Goal: Task Accomplishment & Management: Use online tool/utility

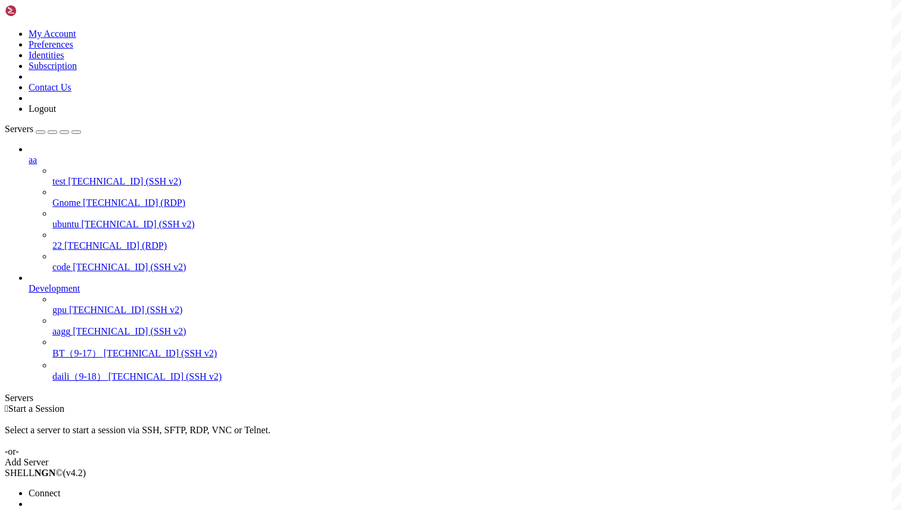
click at [60, 488] on span "Connect" at bounding box center [45, 493] width 32 height 10
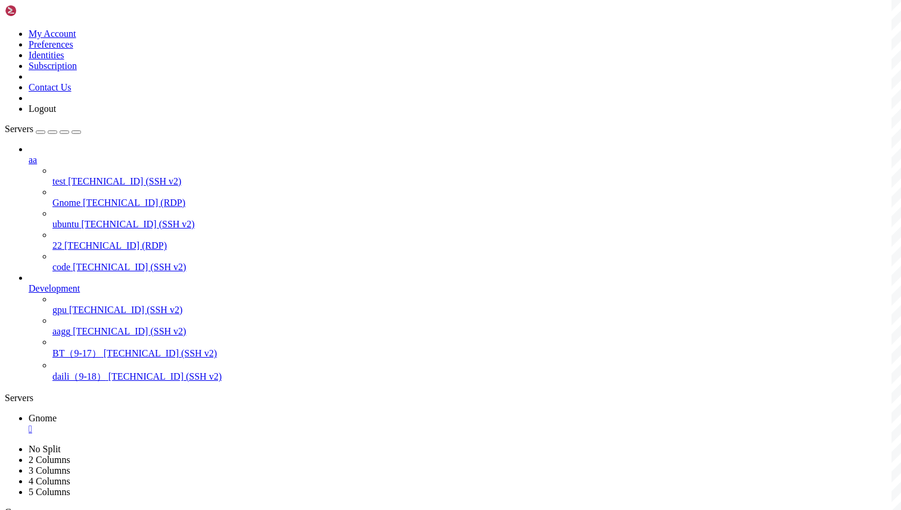
drag, startPoint x: 365, startPoint y: 639, endPoint x: 378, endPoint y: 638, distance: 13.1
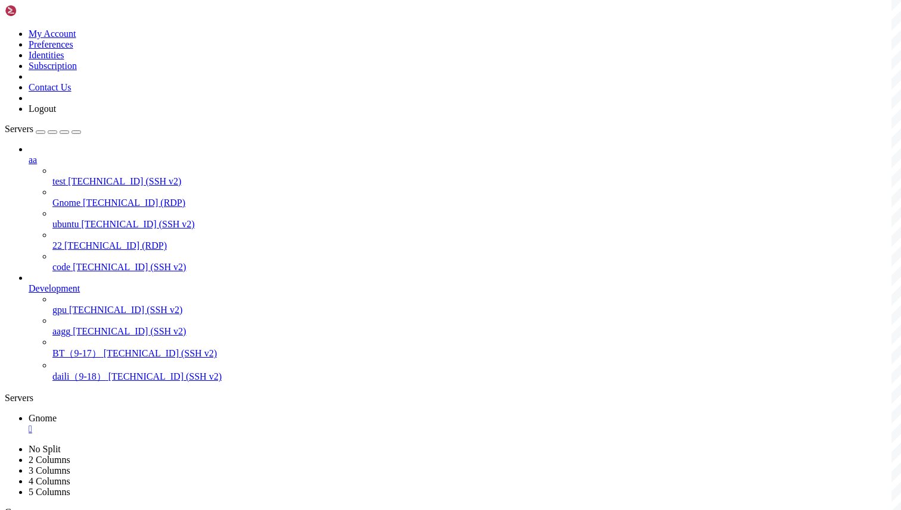
click at [207, 424] on div "" at bounding box center [462, 429] width 867 height 11
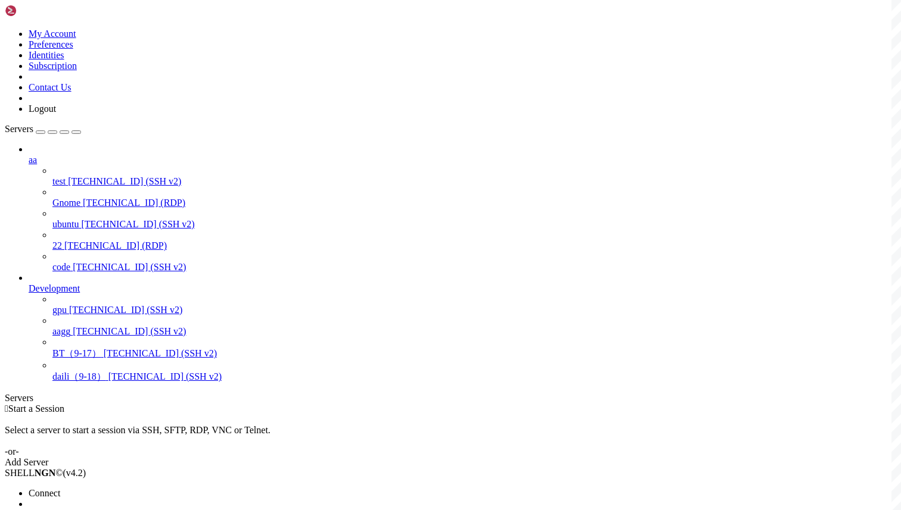
click at [123, 488] on li "Connect" at bounding box center [83, 493] width 108 height 11
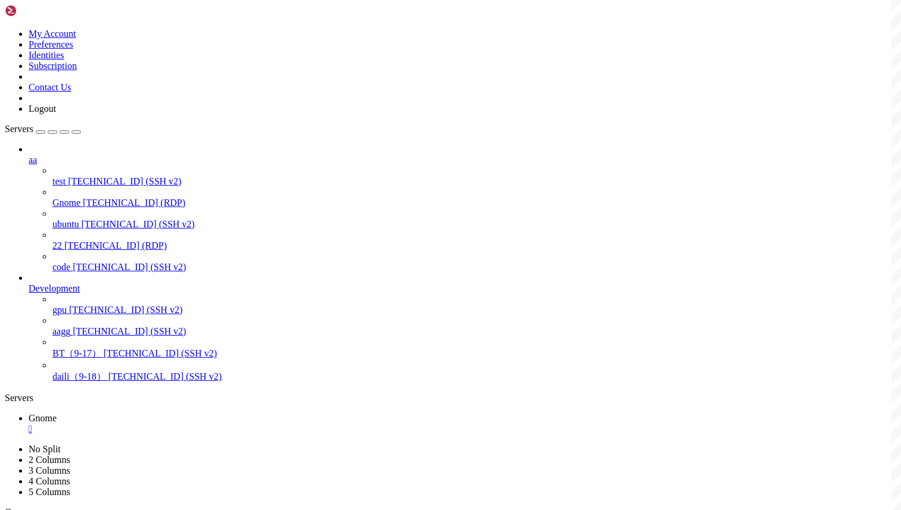
click at [206, 424] on div "" at bounding box center [462, 429] width 867 height 11
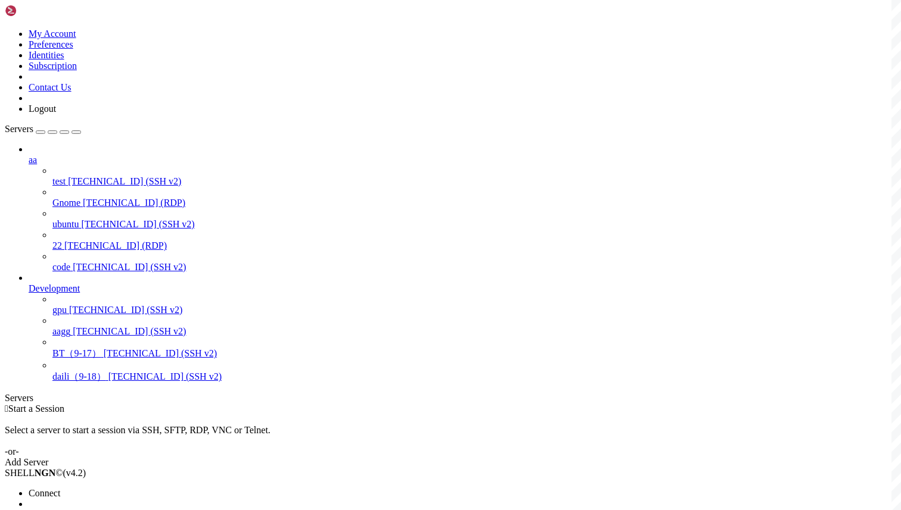
click at [60, 488] on span "Connect" at bounding box center [45, 493] width 32 height 10
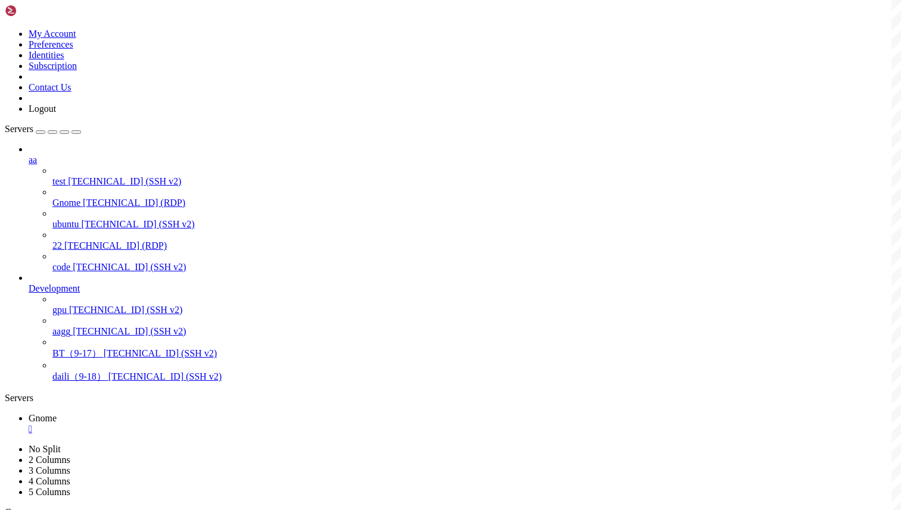
drag, startPoint x: 542, startPoint y: 723, endPoint x: 735, endPoint y: 748, distance: 194.5
drag, startPoint x: 390, startPoint y: 964, endPoint x: 751, endPoint y: 924, distance: 363.7
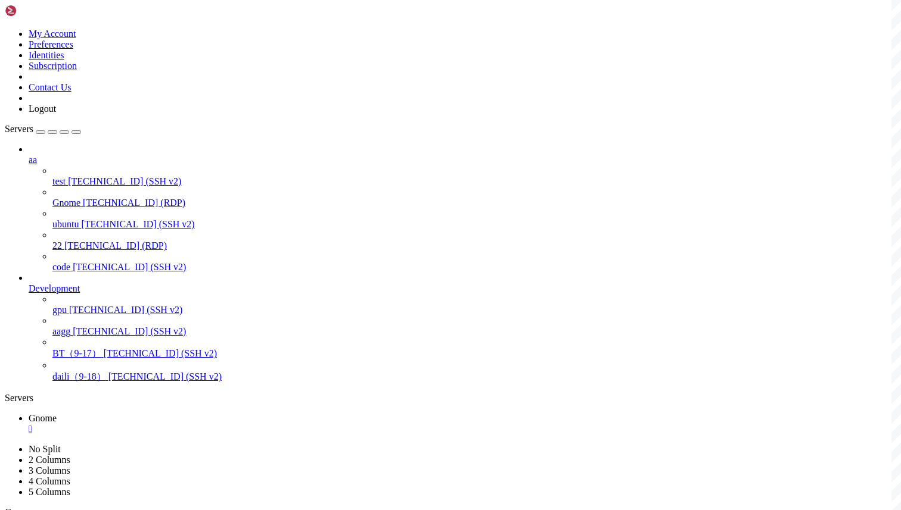
click at [209, 424] on div "" at bounding box center [462, 429] width 867 height 11
